Goal: Transaction & Acquisition: Download file/media

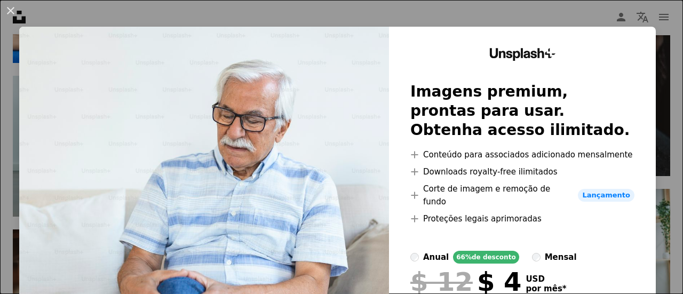
click at [665, 44] on div "An X shape Unsplash+ Imagens premium, prontas para usar. Obtenha acesso ilimita…" at bounding box center [341, 147] width 683 height 294
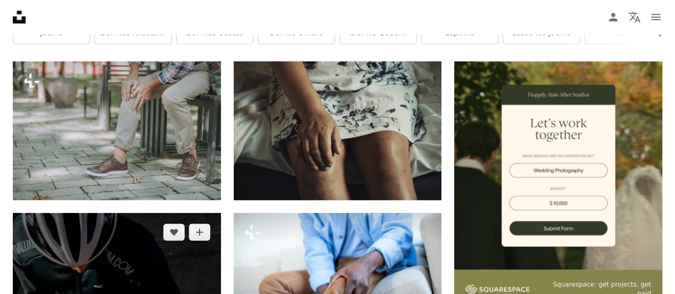
scroll to position [160, 0]
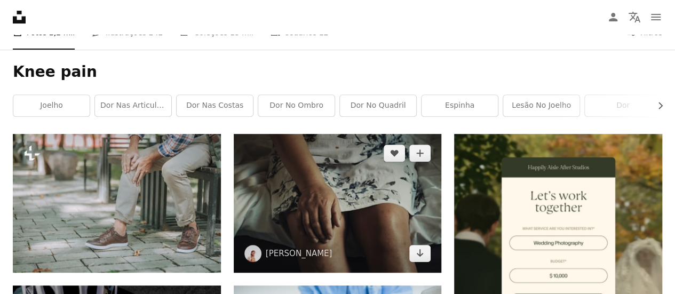
click at [358, 173] on img at bounding box center [338, 203] width 208 height 139
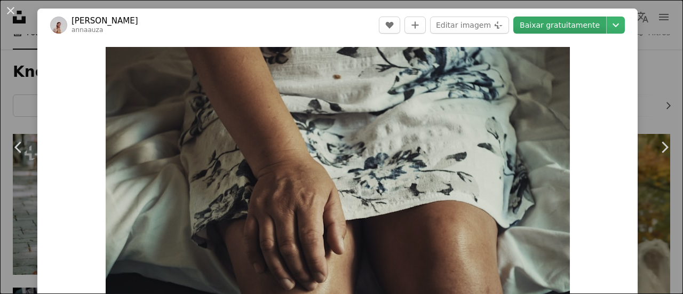
click at [546, 26] on link "Baixar gratuitamente" at bounding box center [559, 25] width 93 height 17
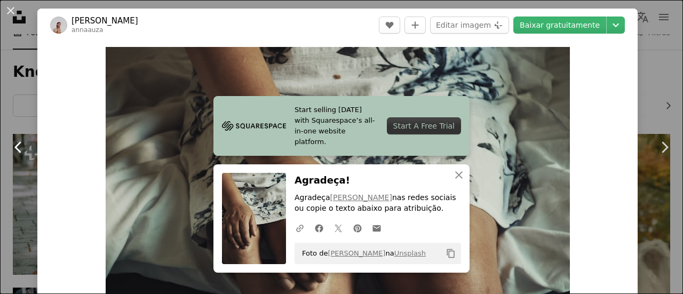
click at [0, 114] on link "Chevron left" at bounding box center [18, 147] width 37 height 102
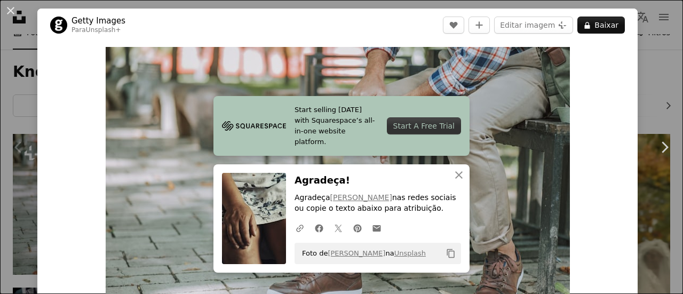
click at [652, 41] on div "An X shape Chevron left Chevron right Start selling [DATE] with Squarespace’s a…" at bounding box center [341, 147] width 683 height 294
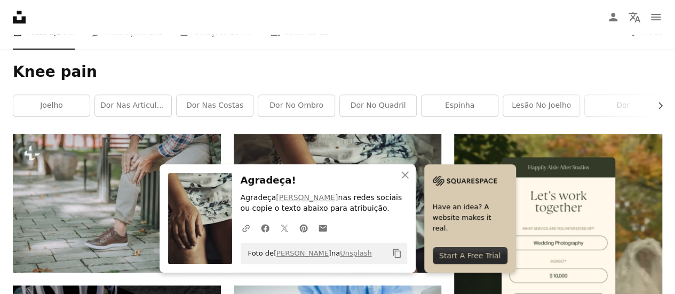
click at [336, 71] on h1 "Knee pain" at bounding box center [337, 71] width 649 height 19
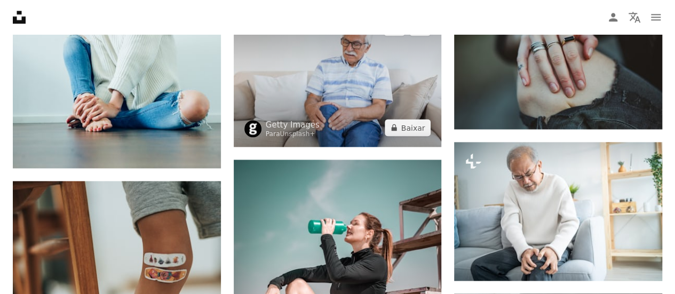
scroll to position [960, 0]
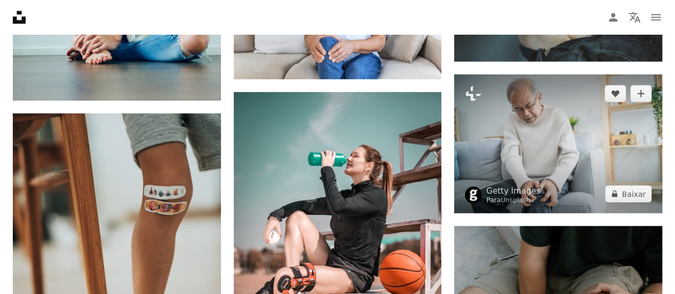
click at [538, 140] on img at bounding box center [558, 143] width 208 height 139
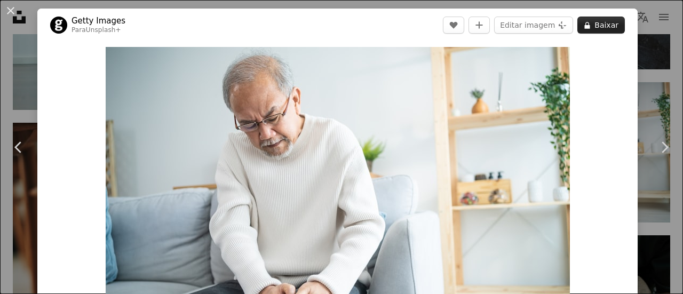
click at [593, 25] on button "A lock Baixar" at bounding box center [600, 25] width 47 height 17
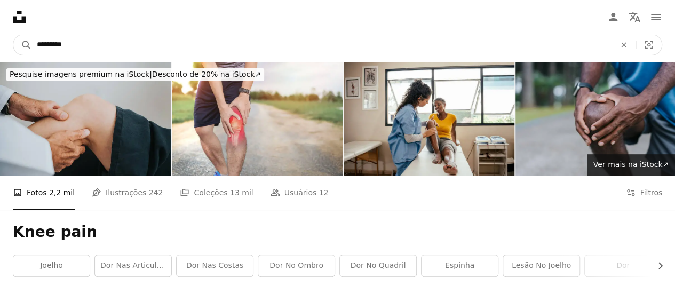
drag, startPoint x: 53, startPoint y: 46, endPoint x: 0, endPoint y: 44, distance: 52.9
click at [0, 44] on nav "A magnifying glass ********* An X shape Visual search Filters Assine a Unsplash…" at bounding box center [337, 45] width 675 height 34
type input "**********"
click at [13, 35] on button "A magnifying glass" at bounding box center [22, 45] width 18 height 20
